Goal: Entertainment & Leisure: Consume media (video, audio)

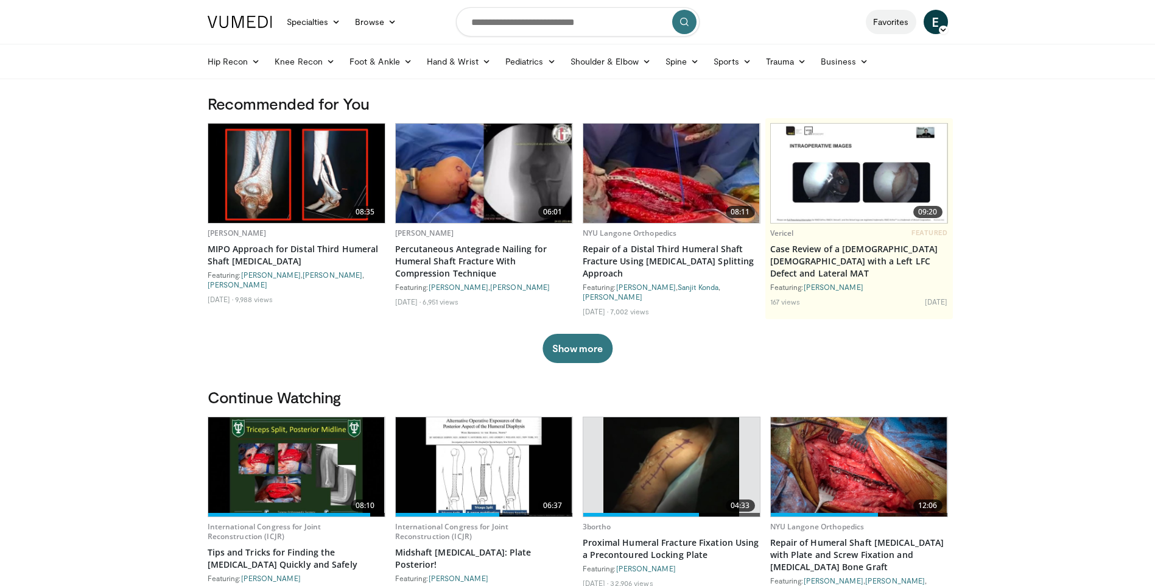
click at [882, 22] on link "Favorites" at bounding box center [891, 22] width 51 height 24
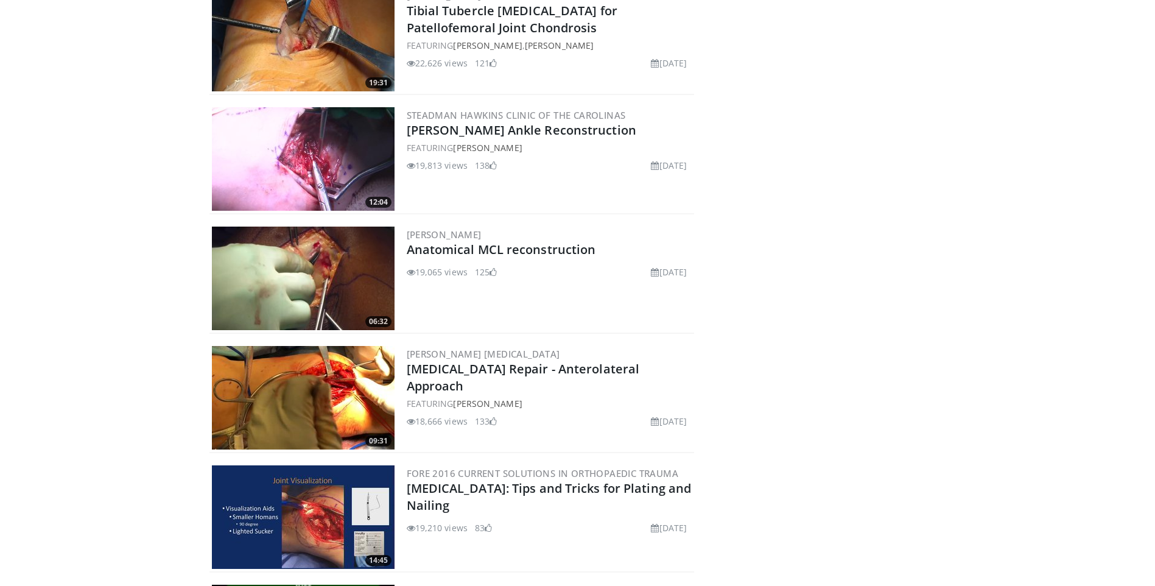
scroll to position [1317, 0]
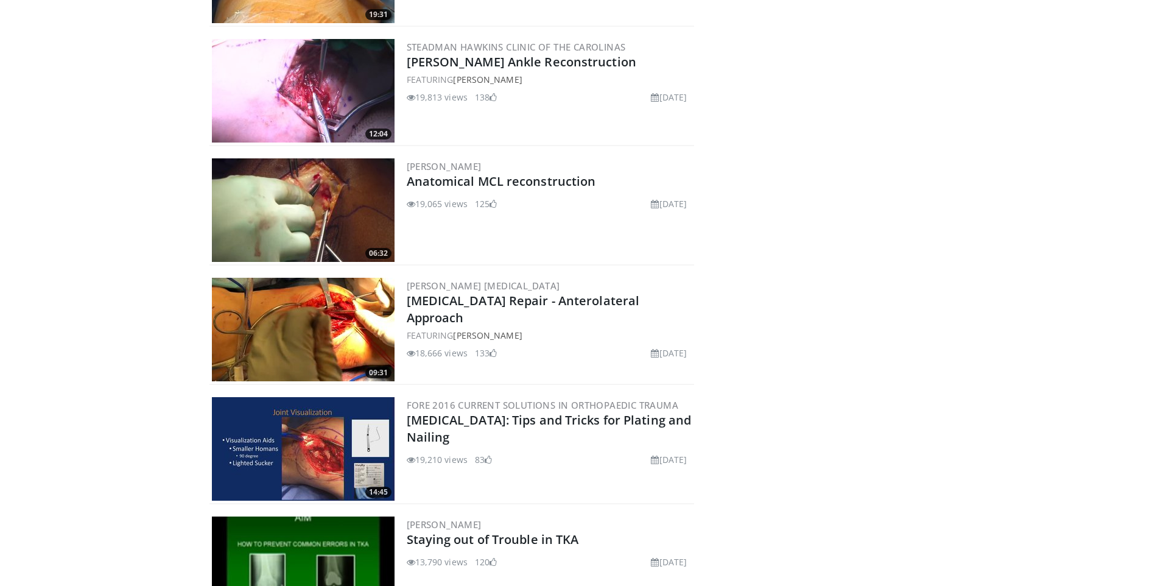
click at [277, 313] on img at bounding box center [303, 330] width 183 height 104
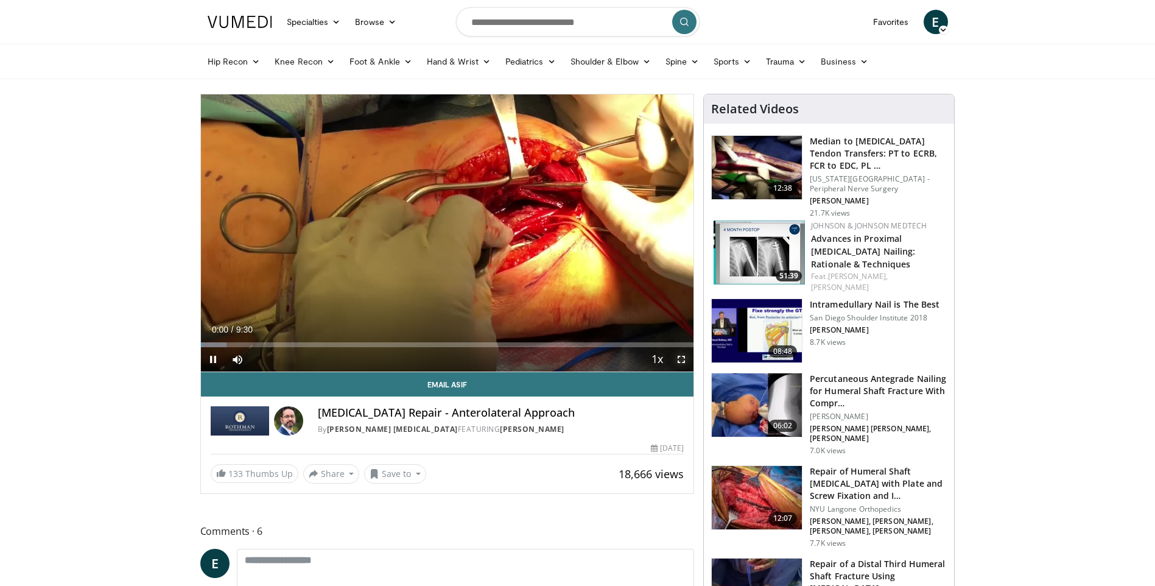
click at [682, 359] on span "Video Player" at bounding box center [681, 359] width 24 height 24
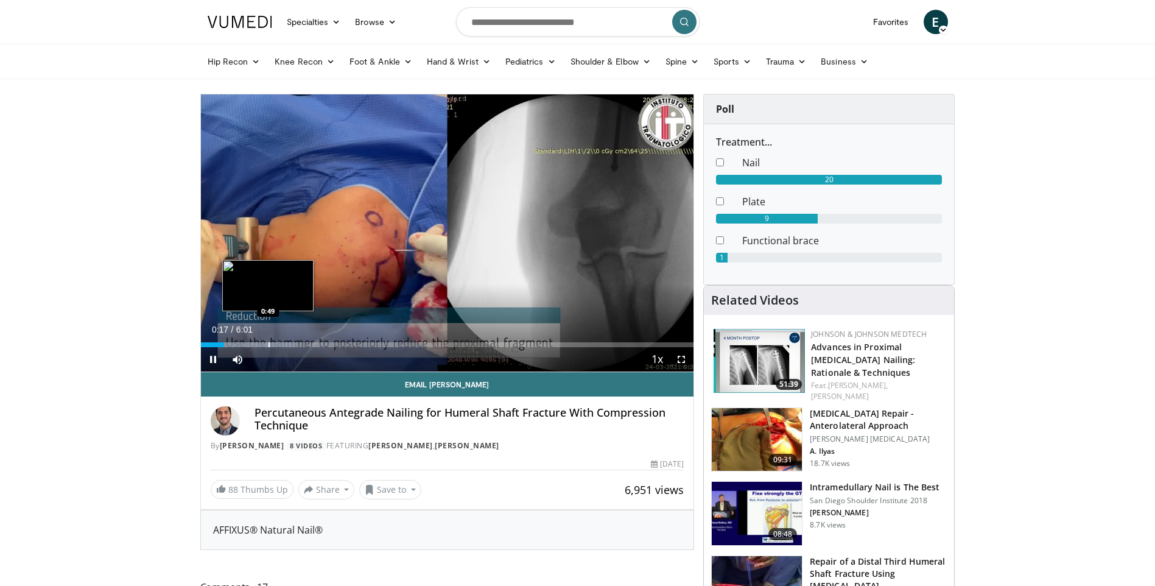
click at [268, 341] on video-js "**********" at bounding box center [447, 233] width 493 height 278
click at [277, 345] on div "Progress Bar" at bounding box center [277, 344] width 1 height 5
click at [308, 344] on div "Progress Bar" at bounding box center [308, 344] width 1 height 5
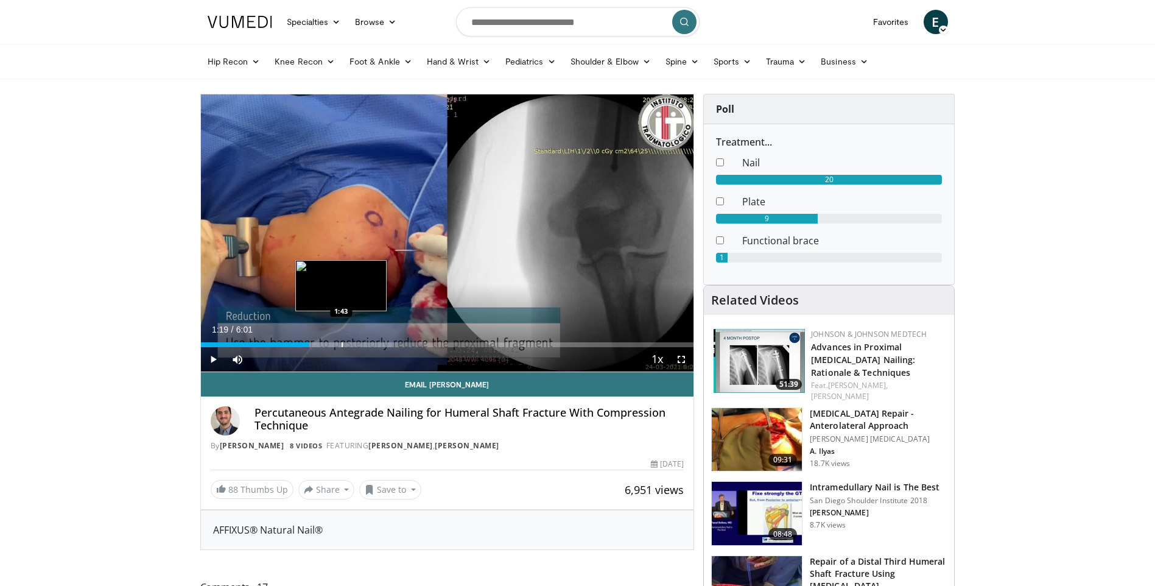
click at [342, 345] on div "Progress Bar" at bounding box center [342, 344] width 1 height 5
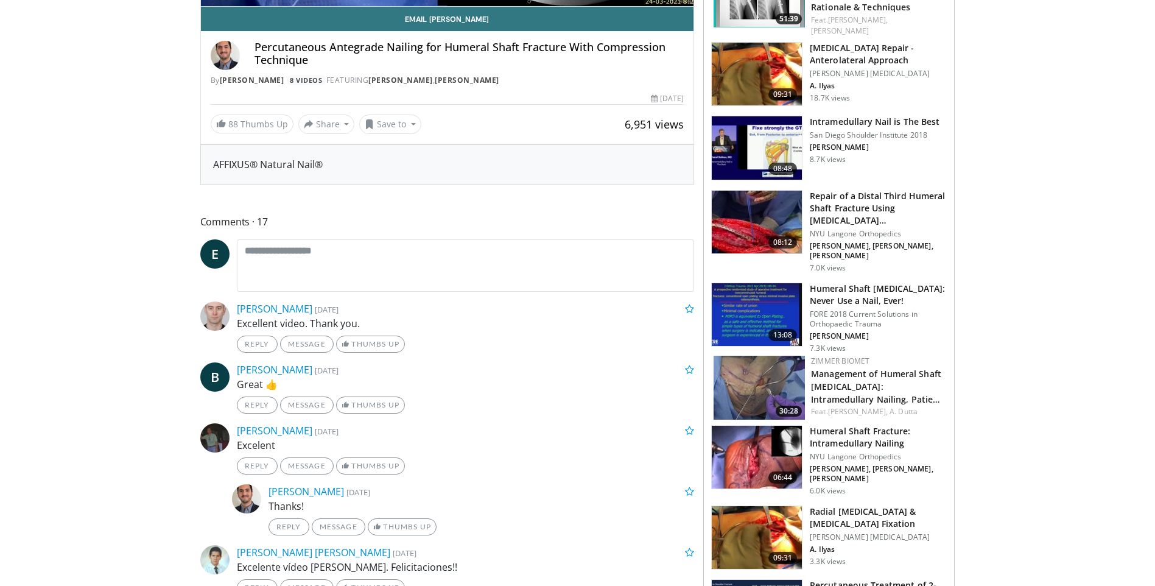
scroll to position [487, 0]
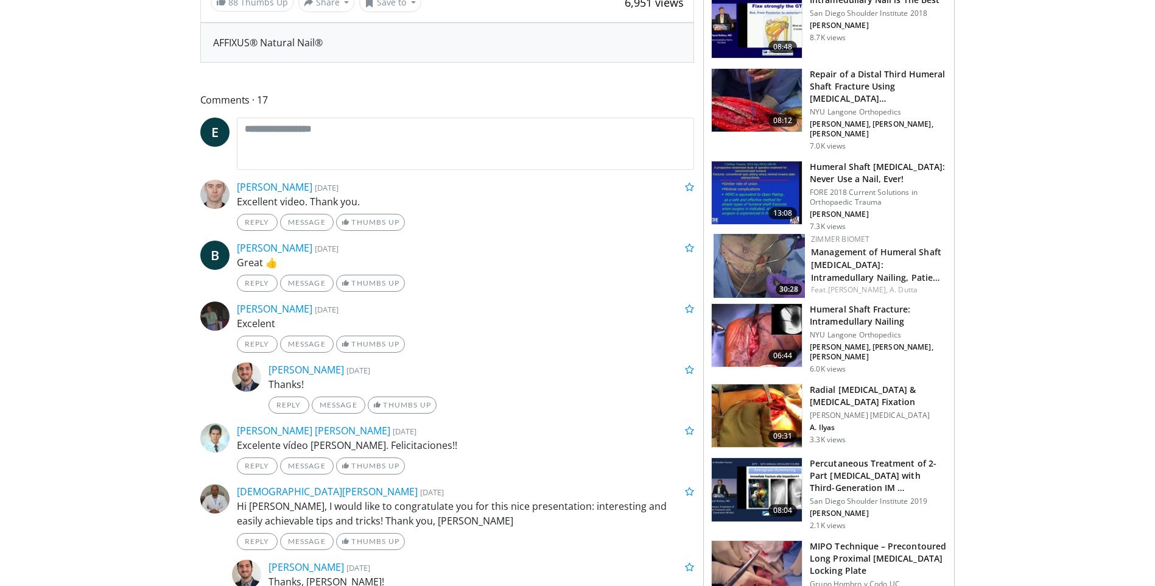
click at [743, 384] on img at bounding box center [757, 415] width 90 height 63
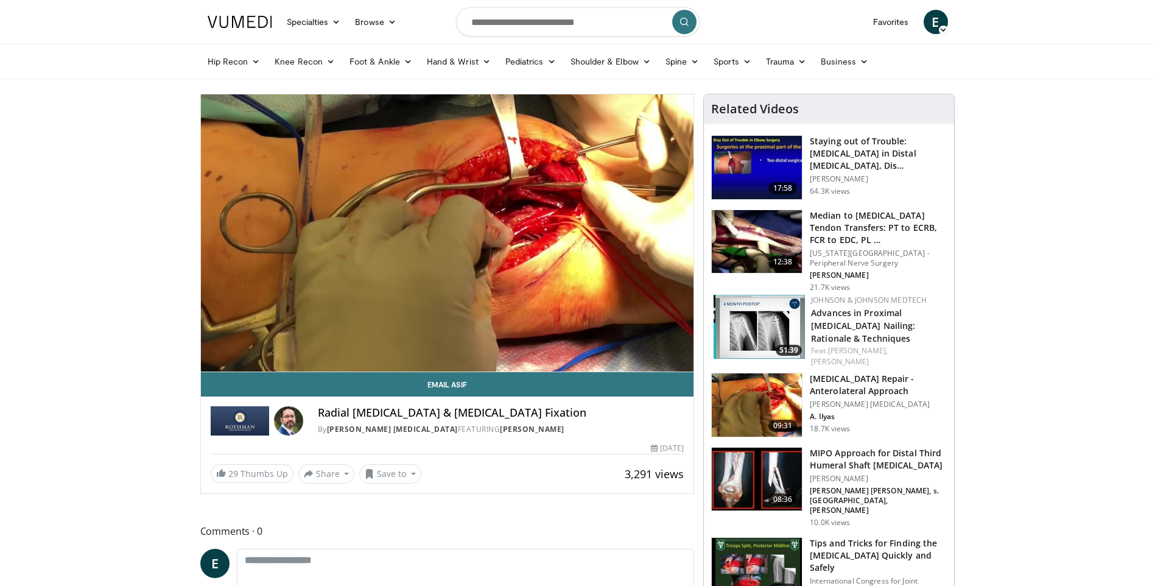
click at [759, 160] on img at bounding box center [757, 167] width 90 height 63
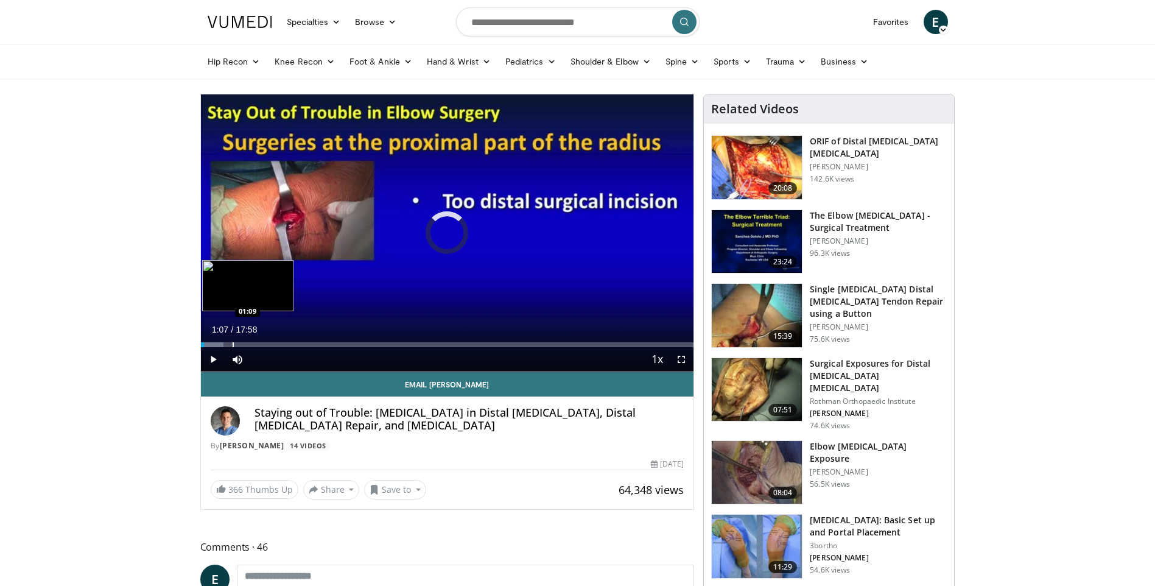
click at [233, 344] on div "Progress Bar" at bounding box center [233, 344] width 1 height 5
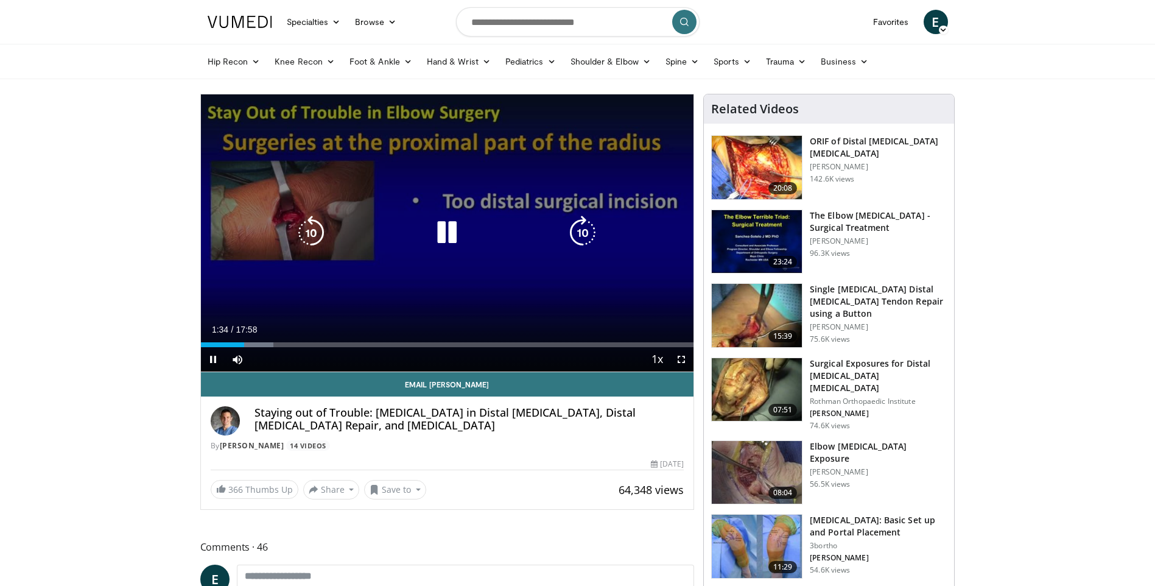
click at [323, 168] on div "10 seconds Tap to unmute" at bounding box center [447, 232] width 493 height 277
